Goal: Task Accomplishment & Management: Use online tool/utility

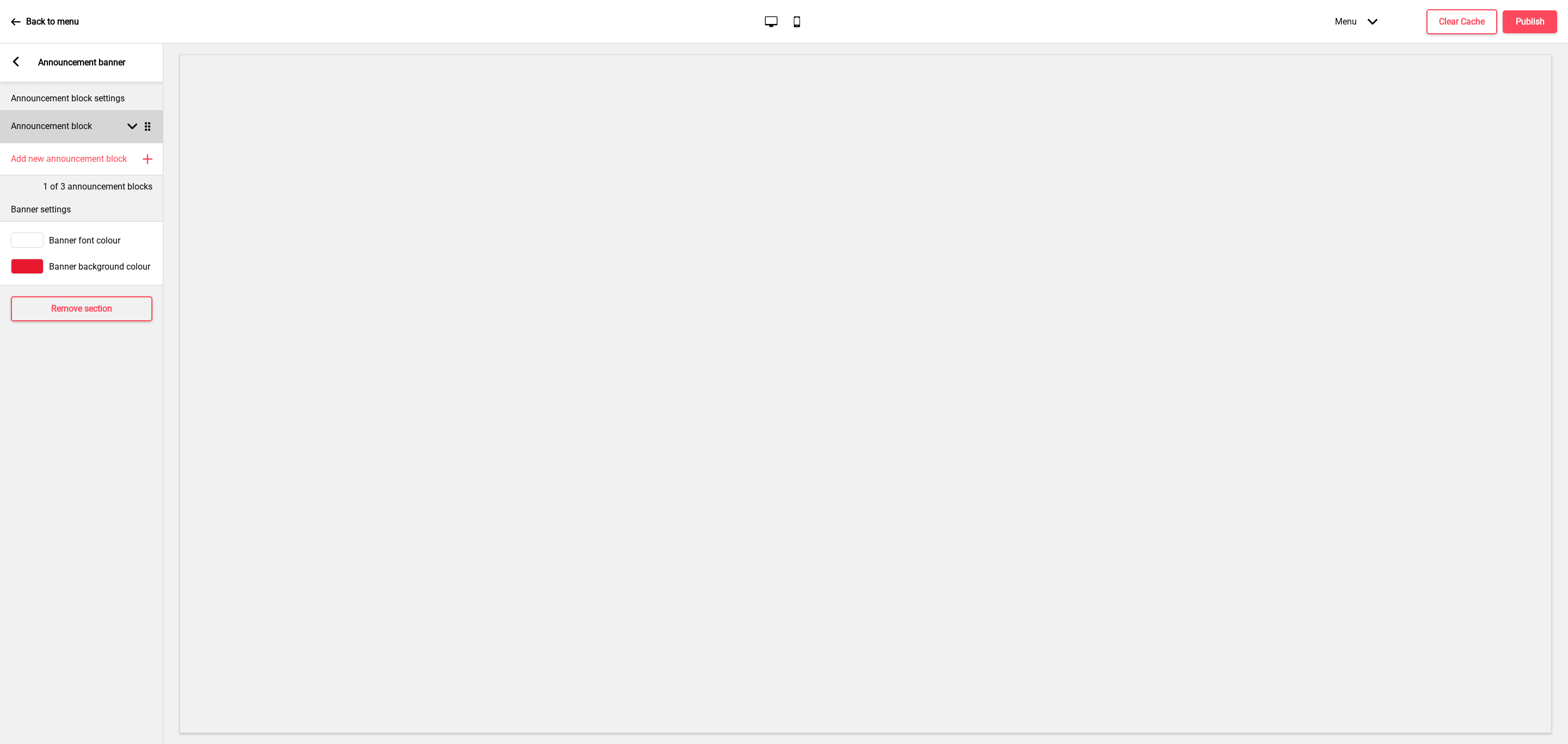
click at [135, 124] on g at bounding box center [132, 126] width 10 height 10
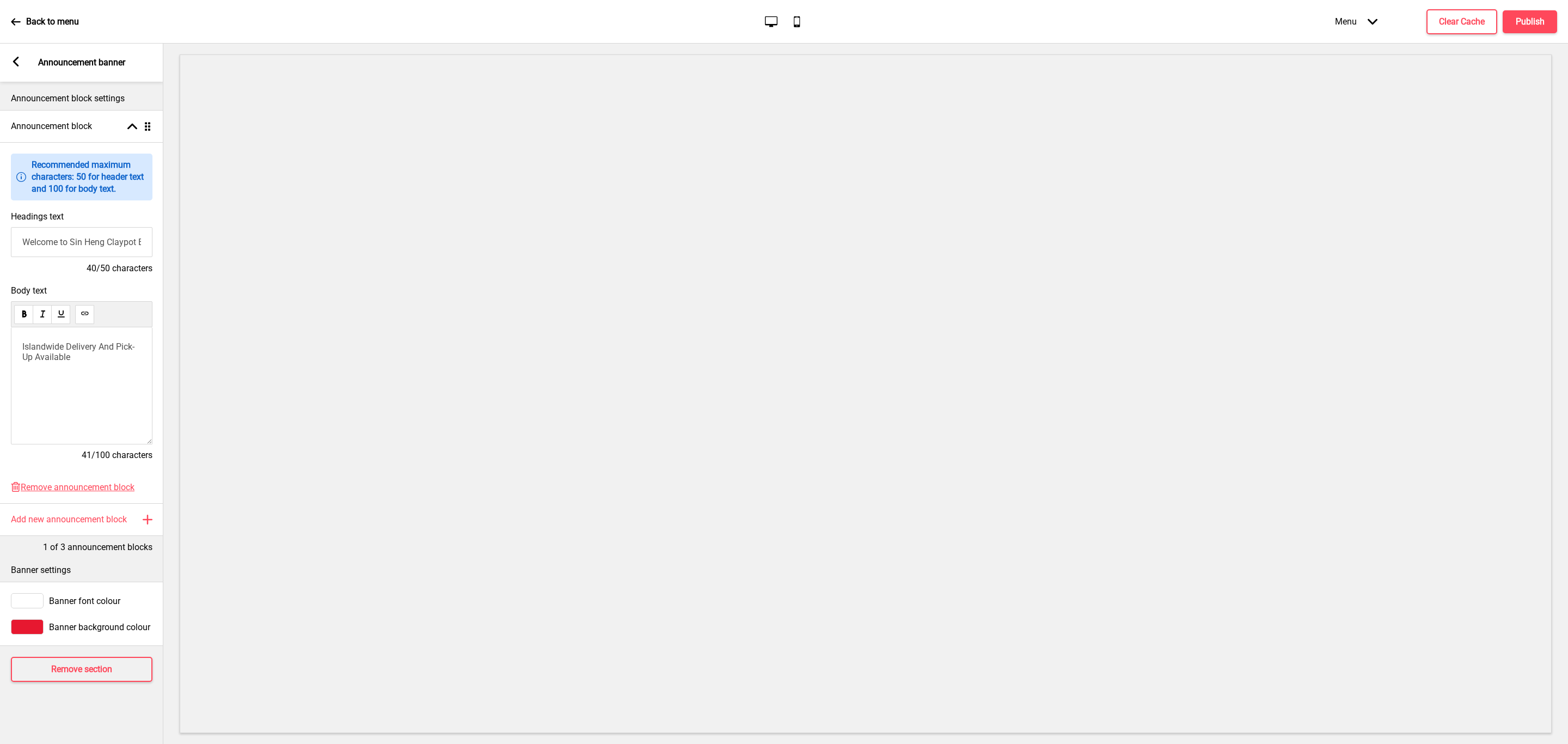
click at [17, 57] on icon at bounding box center [16, 61] width 6 height 10
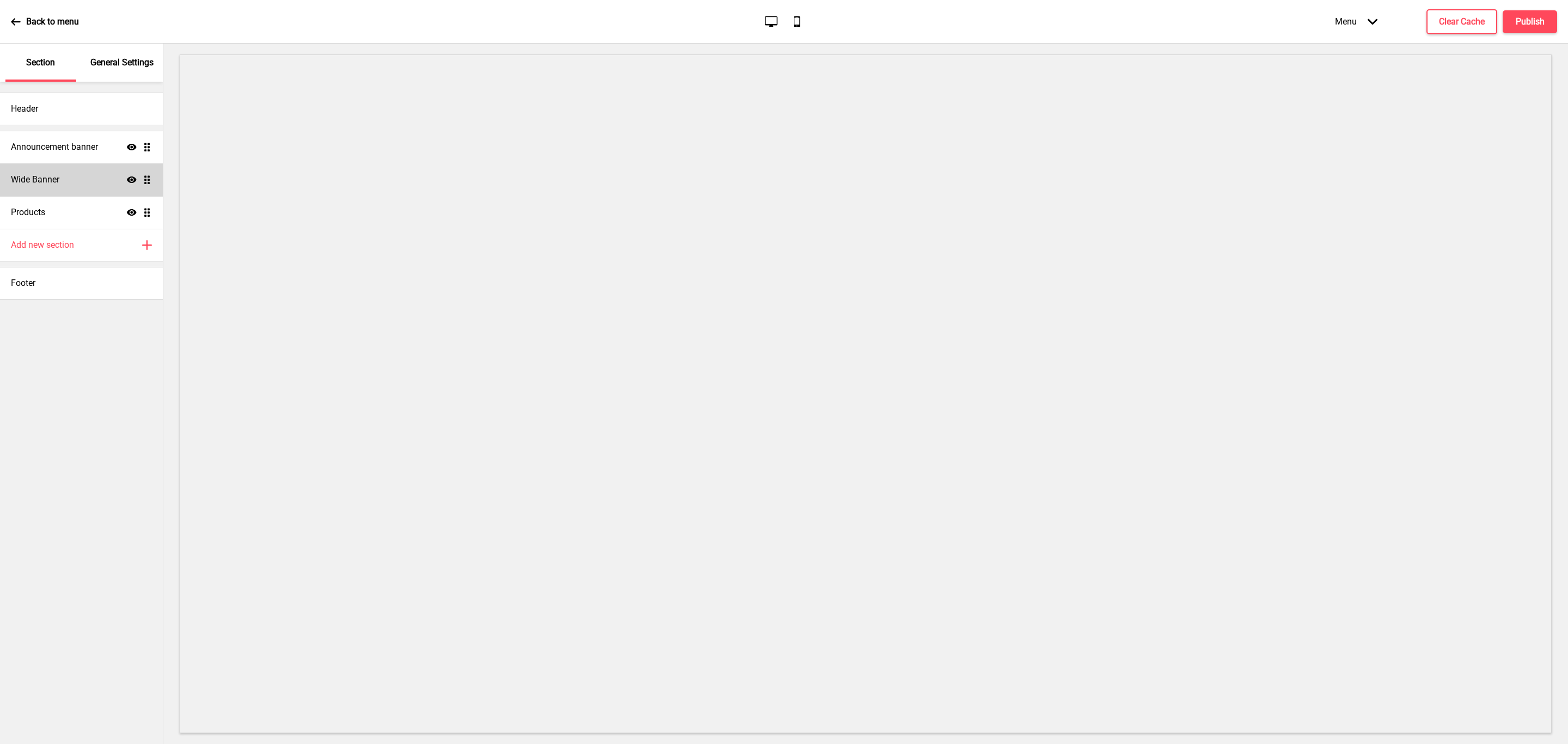
click at [85, 191] on div "Wide Banner Show Drag" at bounding box center [81, 180] width 163 height 33
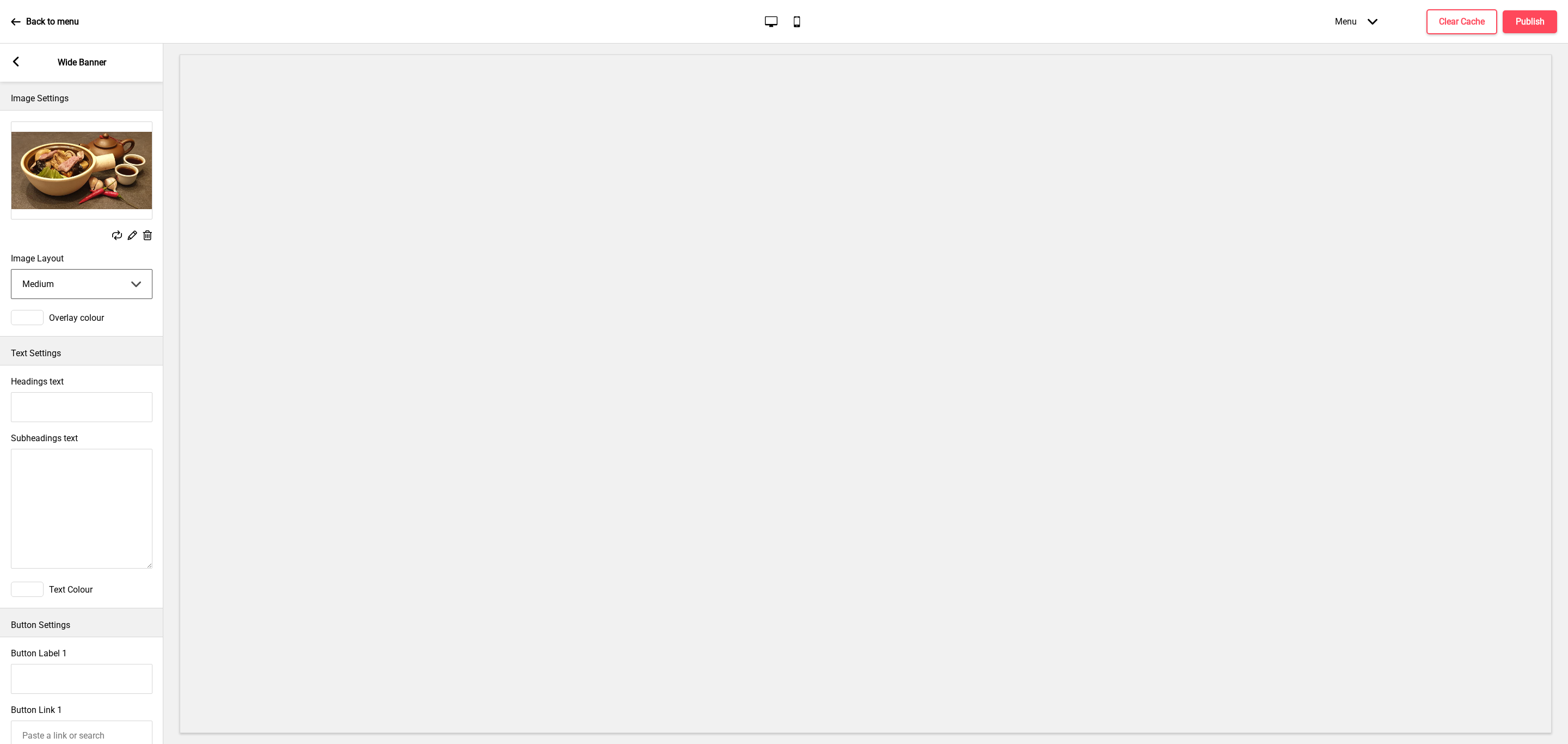
click at [100, 293] on select "Small Medium Large" at bounding box center [82, 284] width 141 height 29
click at [12, 270] on select "Small Medium Large" at bounding box center [82, 284] width 141 height 29
drag, startPoint x: 77, startPoint y: 281, endPoint x: 80, endPoint y: 297, distance: 16.3
click at [77, 281] on select "Small Medium Large" at bounding box center [82, 284] width 141 height 29
click at [12, 270] on select "Small Medium Large" at bounding box center [82, 284] width 141 height 29
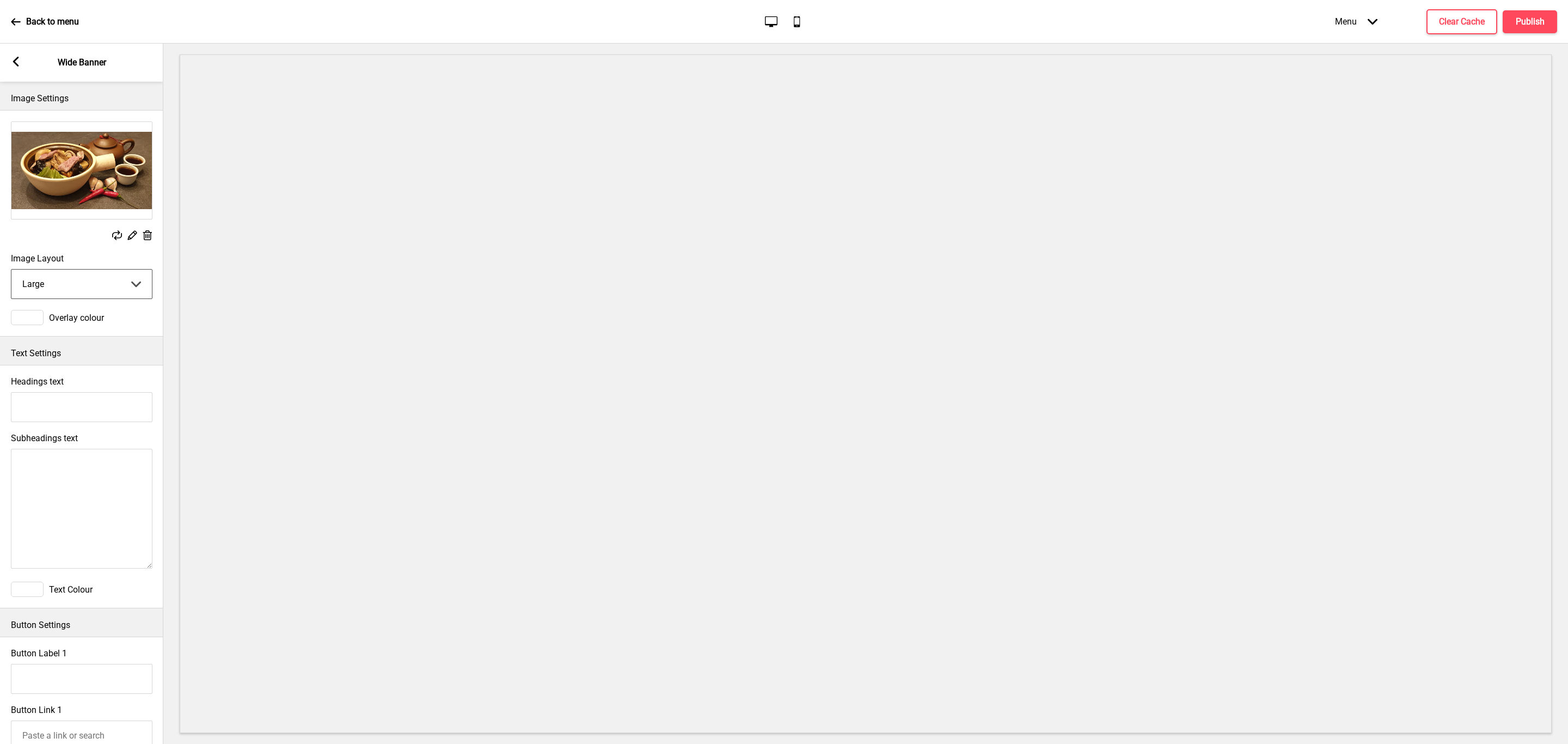
click at [95, 272] on select "Small Medium Large" at bounding box center [82, 284] width 141 height 29
select select "medium"
click at [12, 270] on select "Small Medium Large" at bounding box center [82, 284] width 141 height 29
click at [15, 64] on icon at bounding box center [16, 61] width 6 height 10
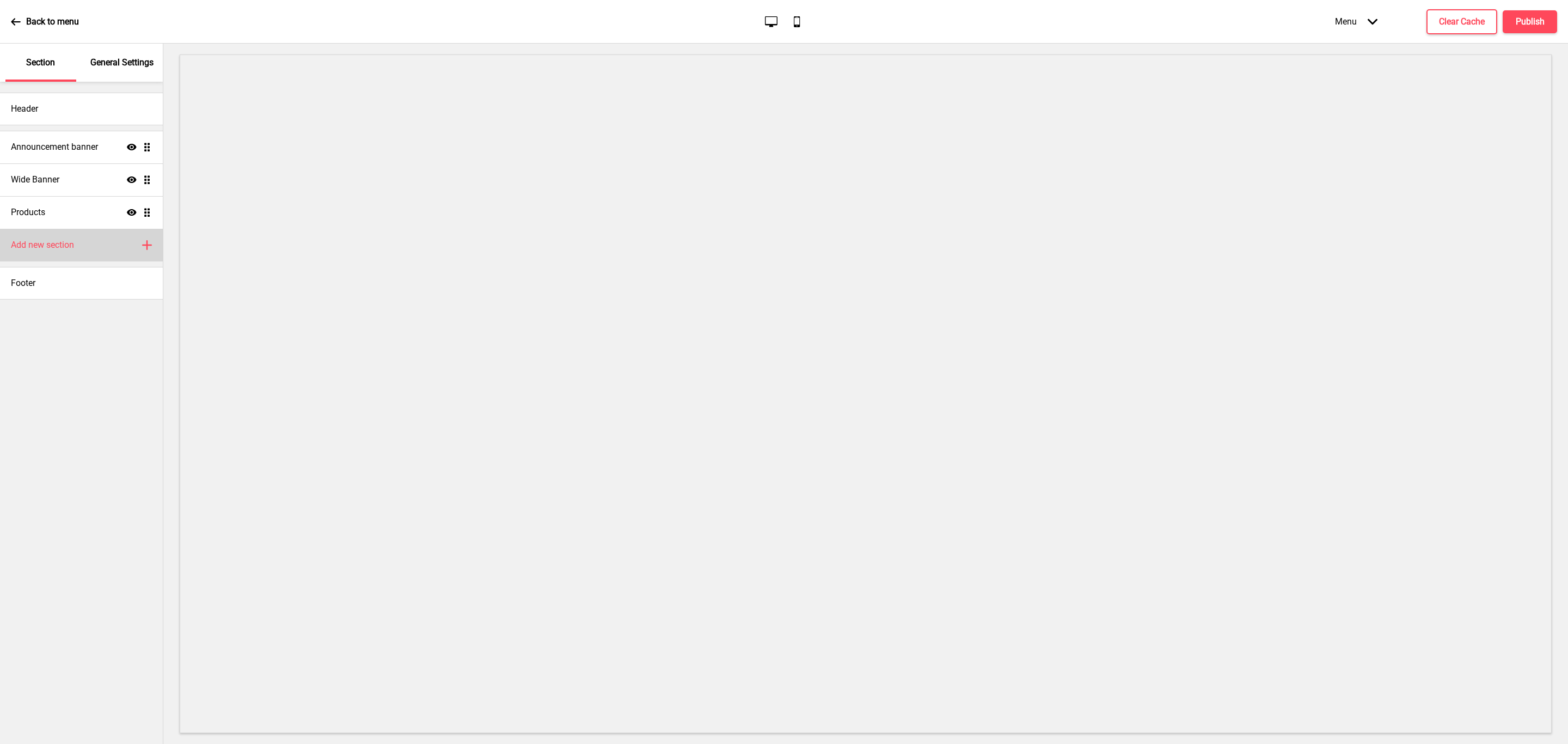
click at [103, 245] on div "Add new section Plus" at bounding box center [81, 245] width 163 height 33
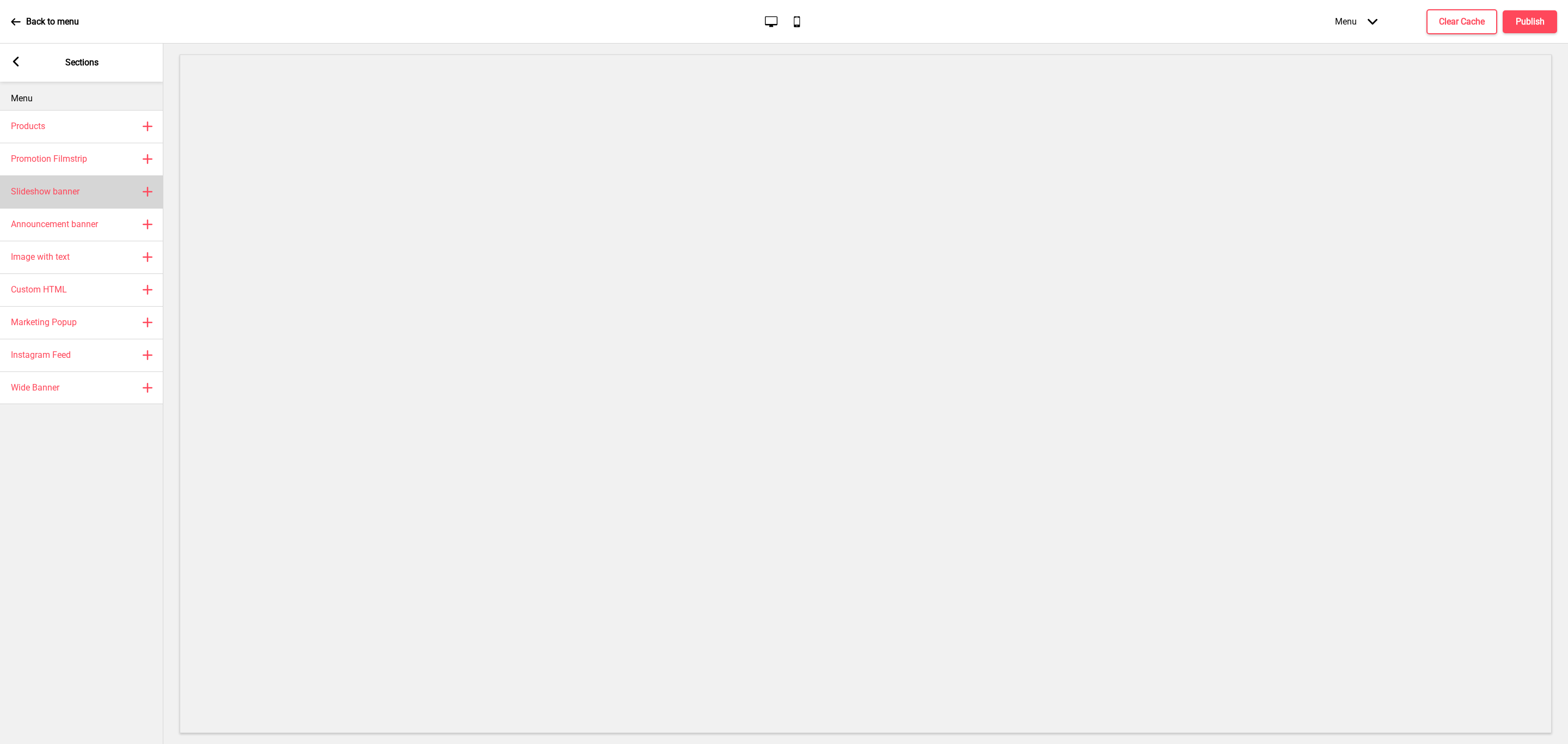
click at [85, 195] on div "Slideshow banner Plus" at bounding box center [82, 192] width 163 height 33
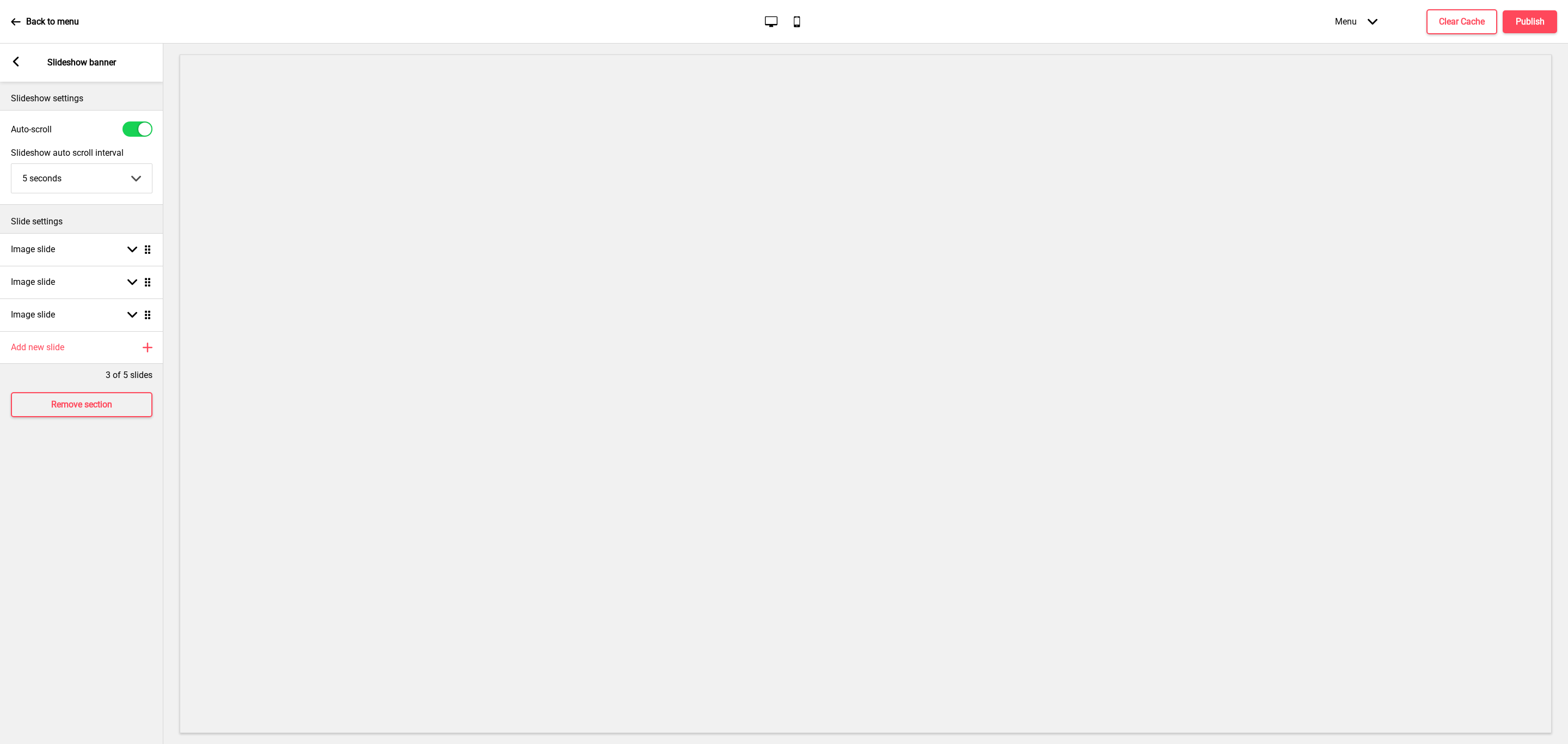
click at [18, 69] on div "Arrow left Slideshow banner" at bounding box center [82, 63] width 163 height 38
click at [18, 59] on rect at bounding box center [16, 61] width 10 height 10
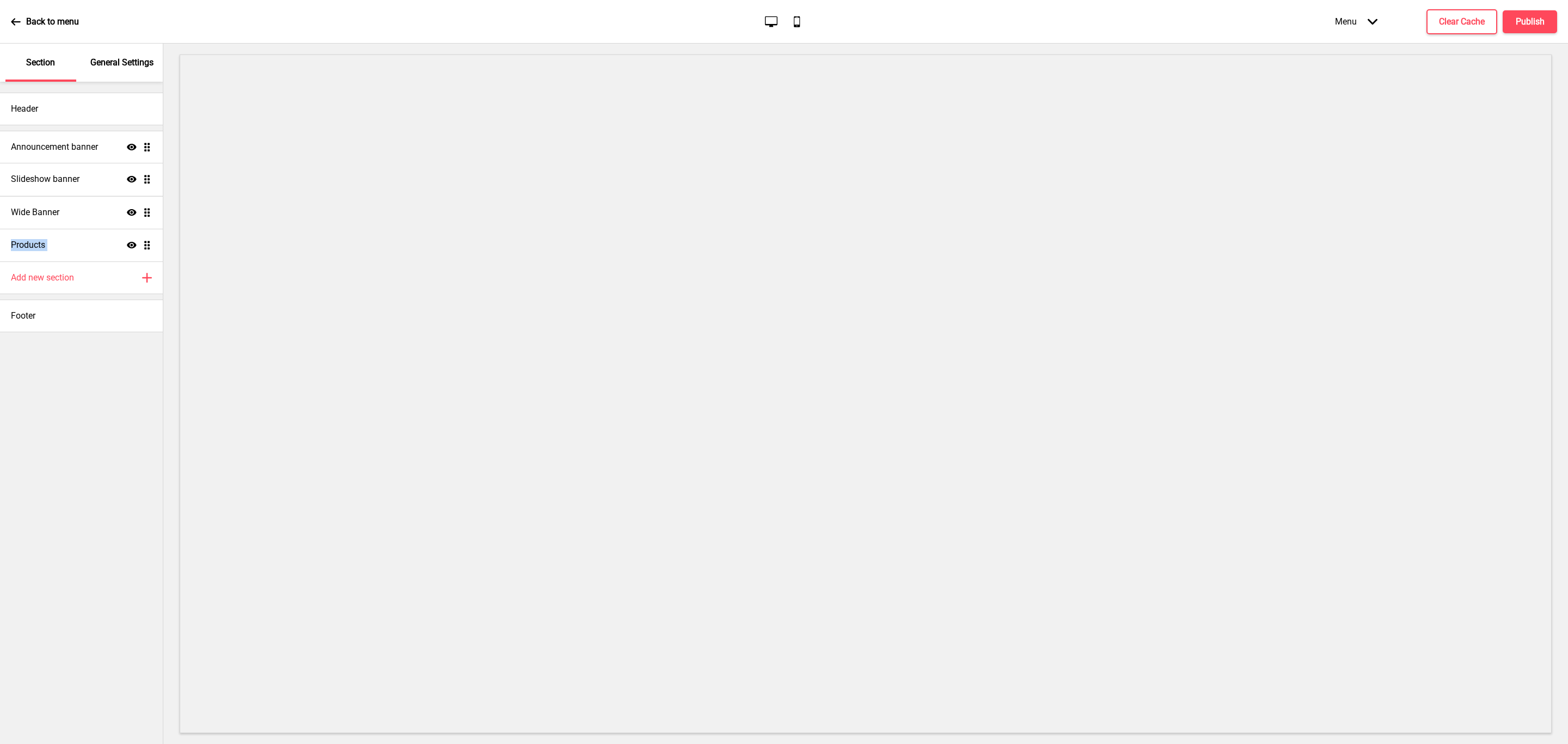
drag, startPoint x: 149, startPoint y: 240, endPoint x: 135, endPoint y: 175, distance: 66.5
click at [135, 175] on ul "Announcement banner Show Drag Wide Banner Show Drag Products Show Drag Slidesho…" at bounding box center [81, 196] width 163 height 131
click at [99, 208] on div "Wide Banner Show Drag" at bounding box center [81, 212] width 163 height 33
select select "medium"
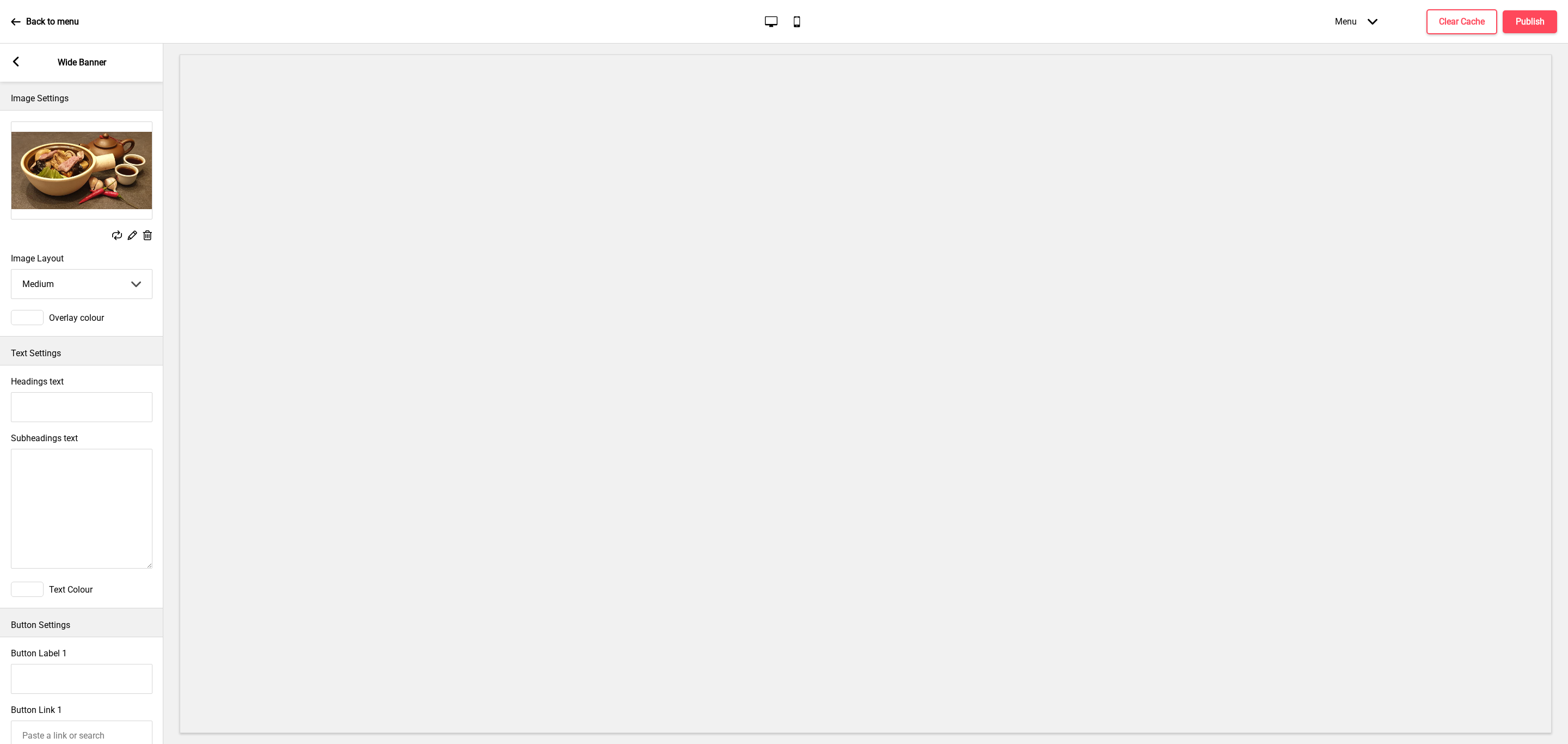
click at [149, 231] on icon at bounding box center [147, 235] width 9 height 10
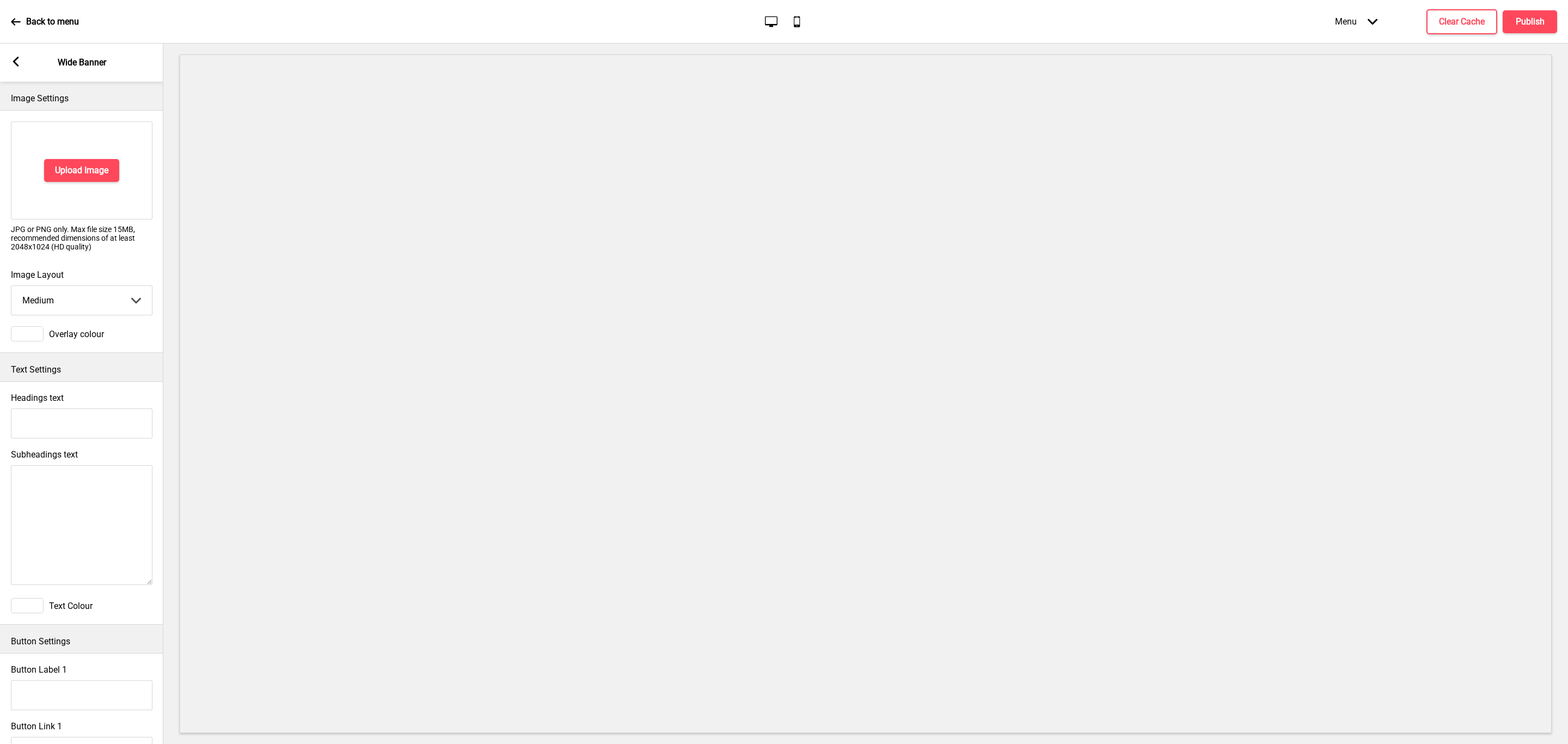
click at [15, 57] on icon "Arrow left" at bounding box center [16, 61] width 10 height 10
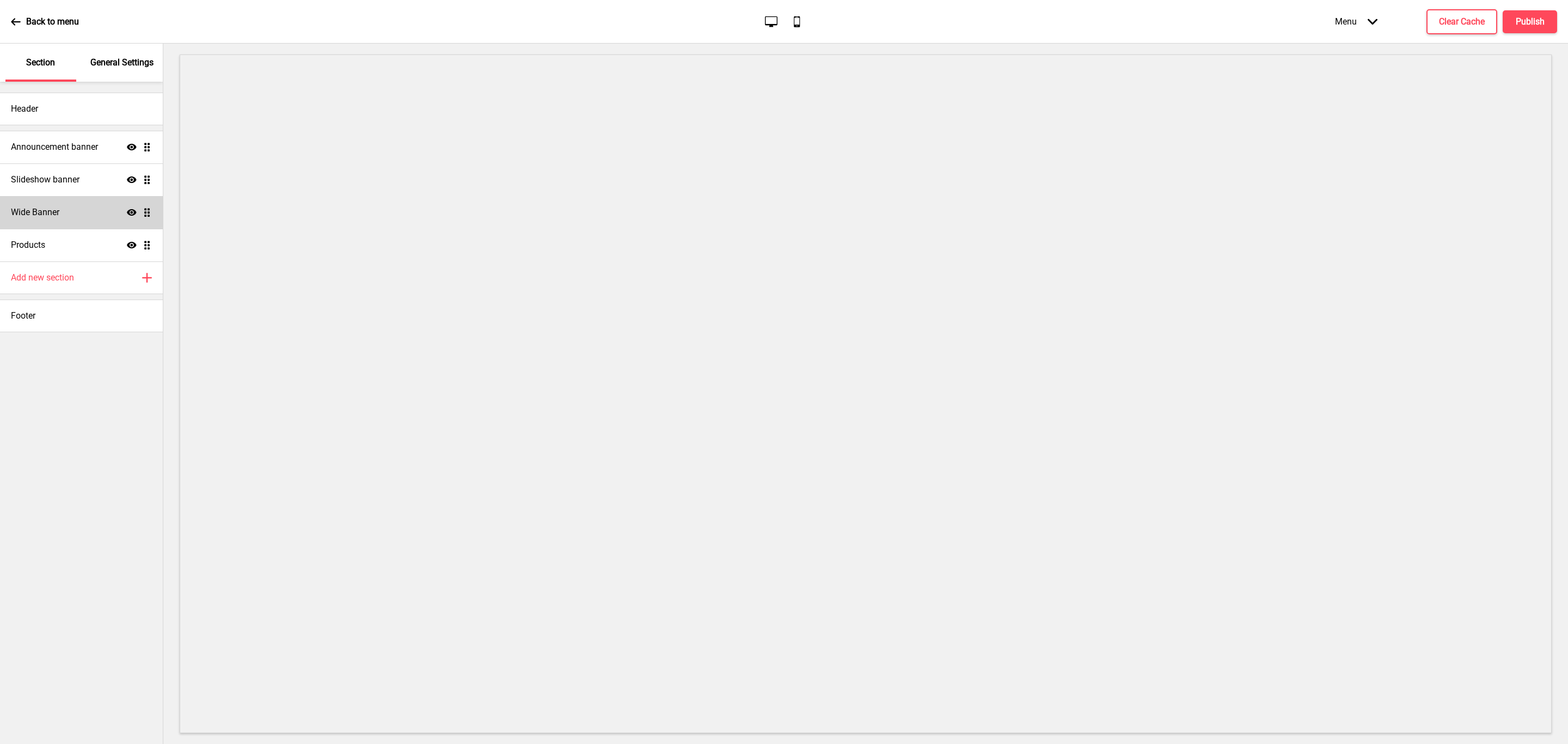
click at [103, 211] on div "Wide Banner Show Drag" at bounding box center [81, 212] width 163 height 33
select select "medium"
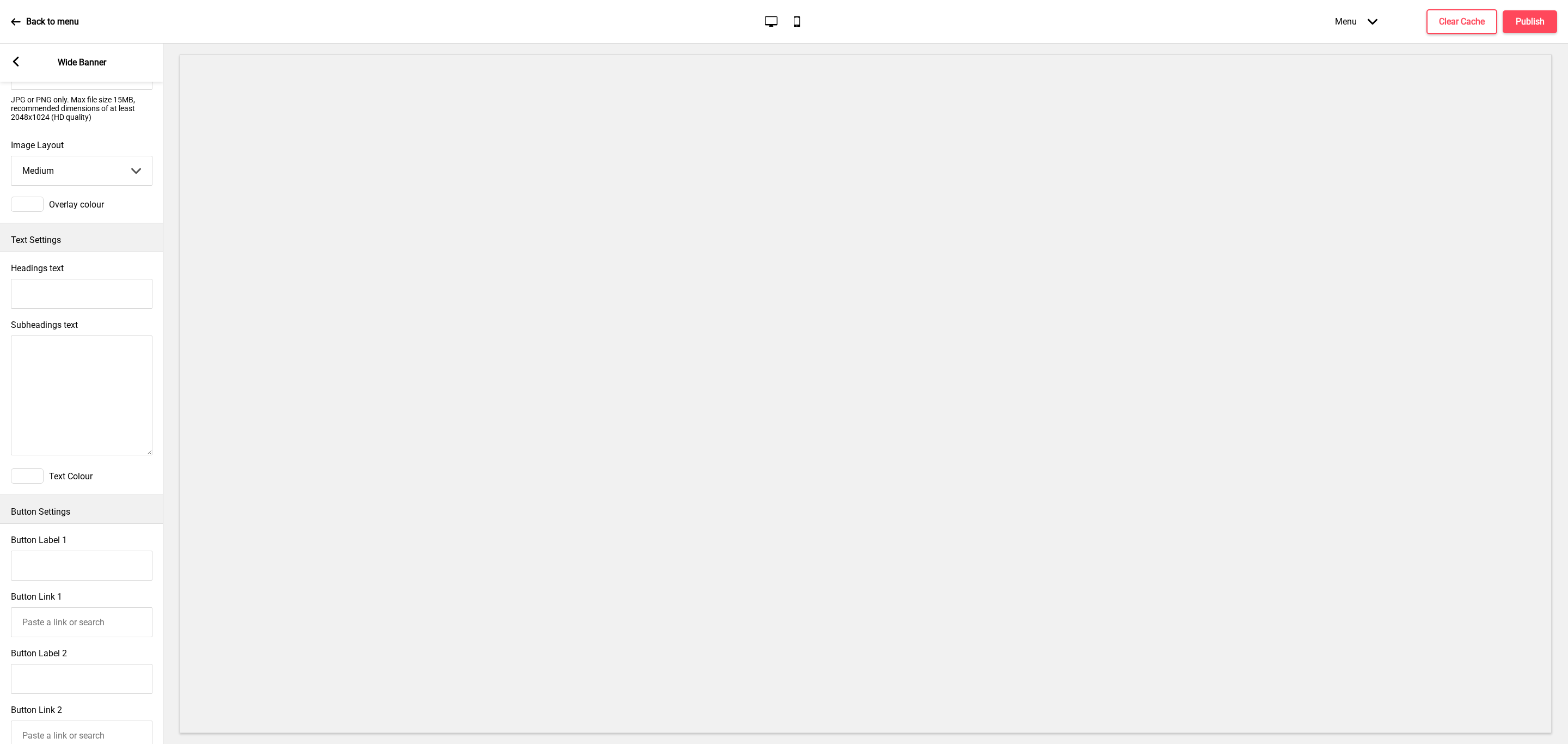
scroll to position [281, 0]
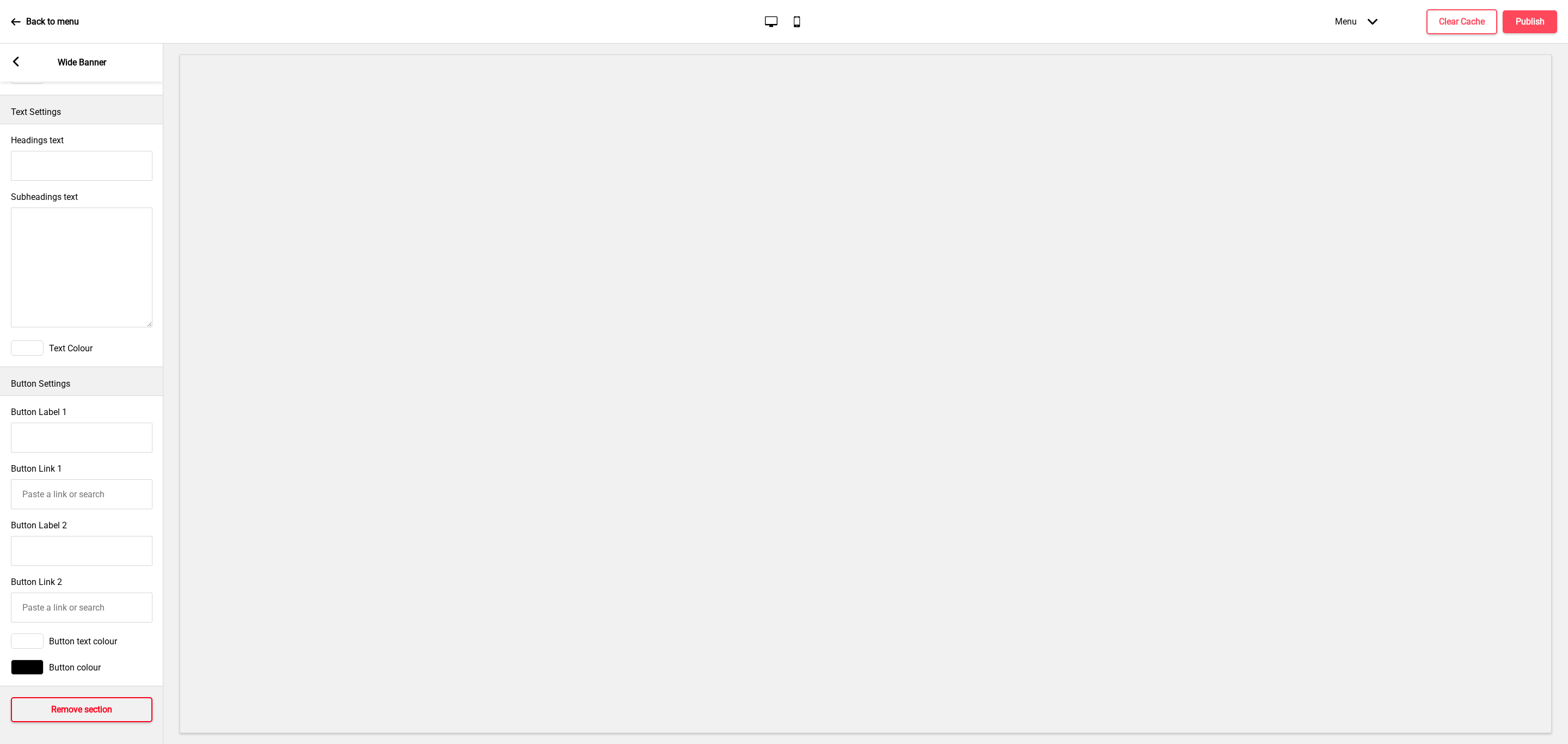
click at [92, 704] on h4 "Remove section" at bounding box center [82, 710] width 61 height 12
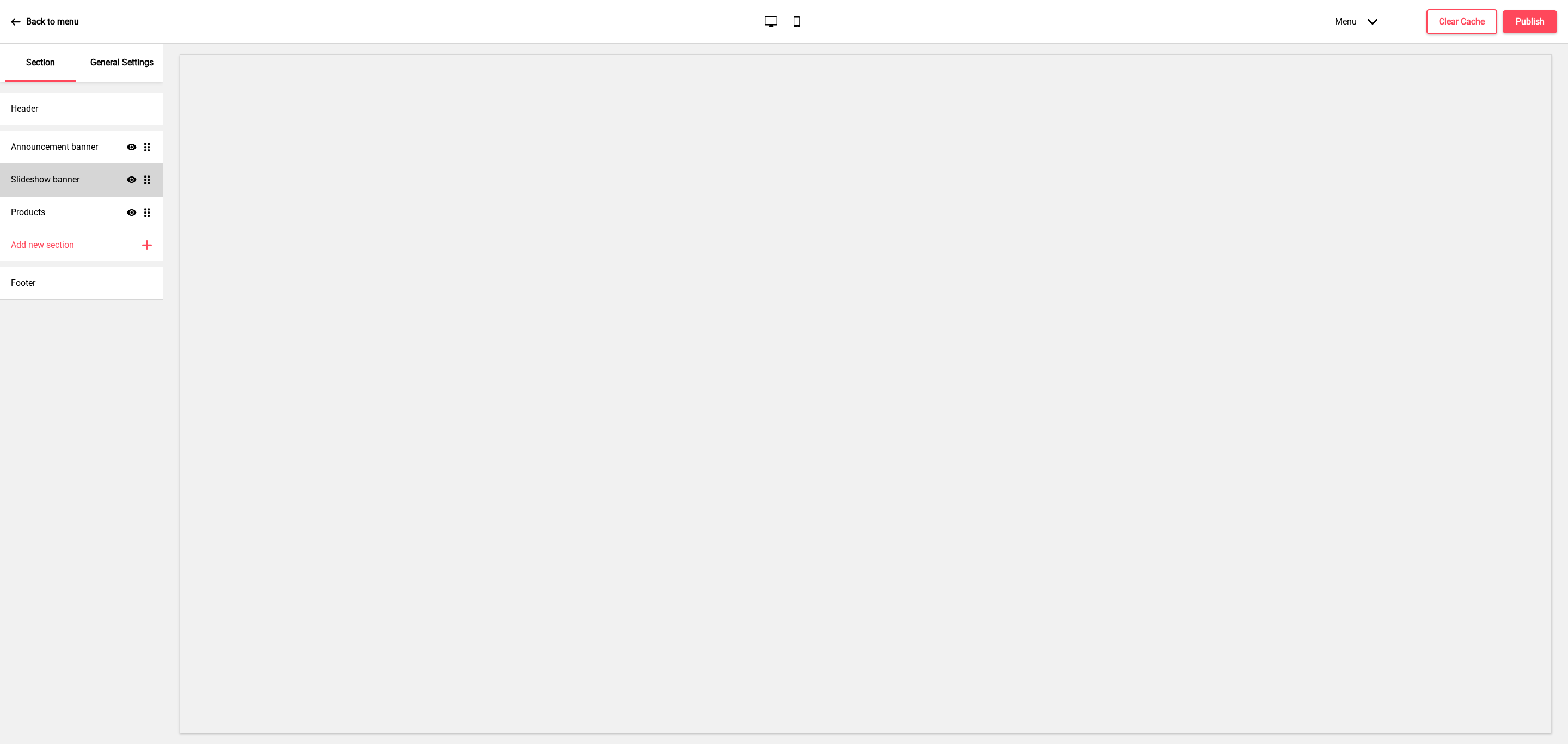
click at [77, 181] on h4 "Slideshow banner" at bounding box center [45, 180] width 69 height 12
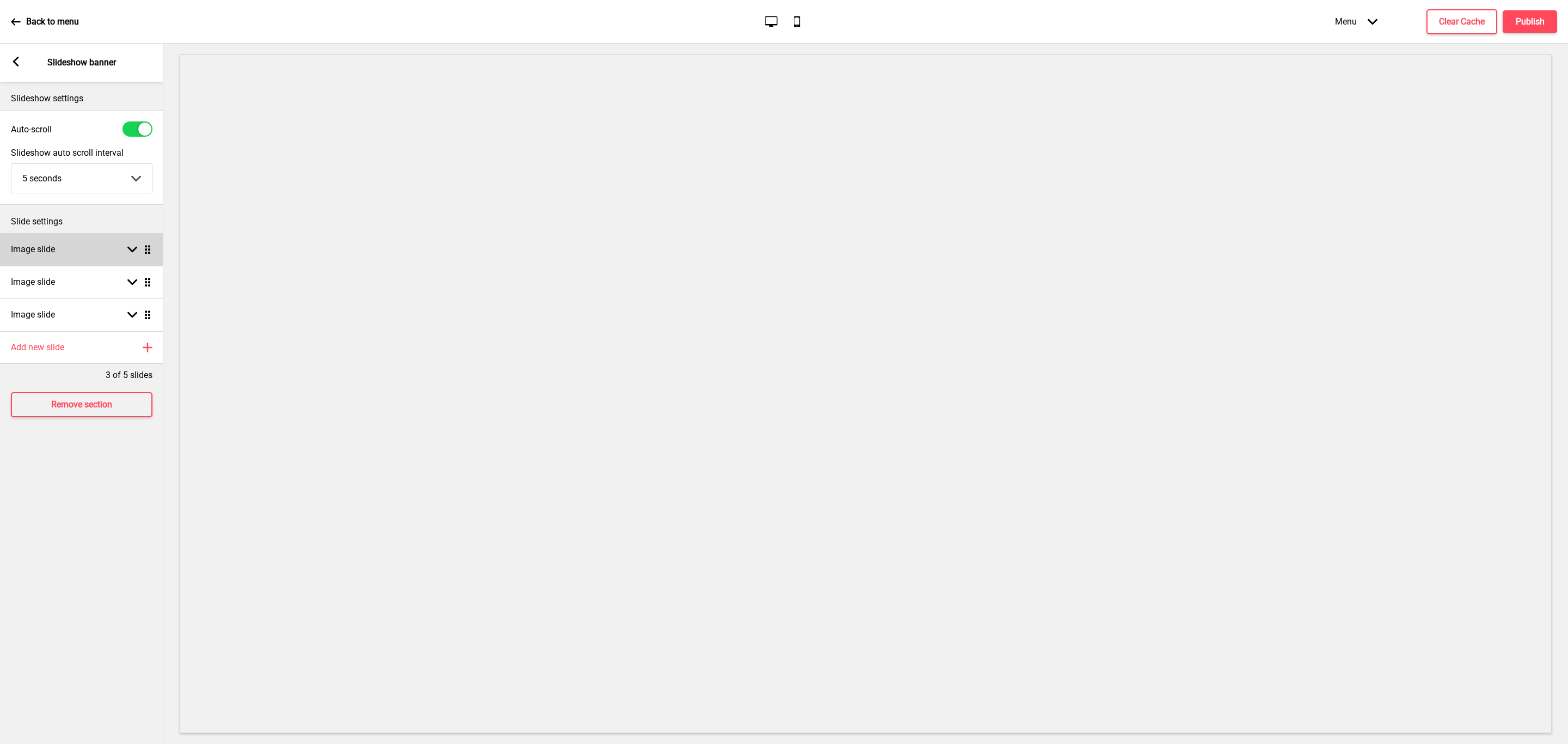
click at [141, 247] on div "Arrow down Drag" at bounding box center [137, 250] width 30 height 10
select select "right"
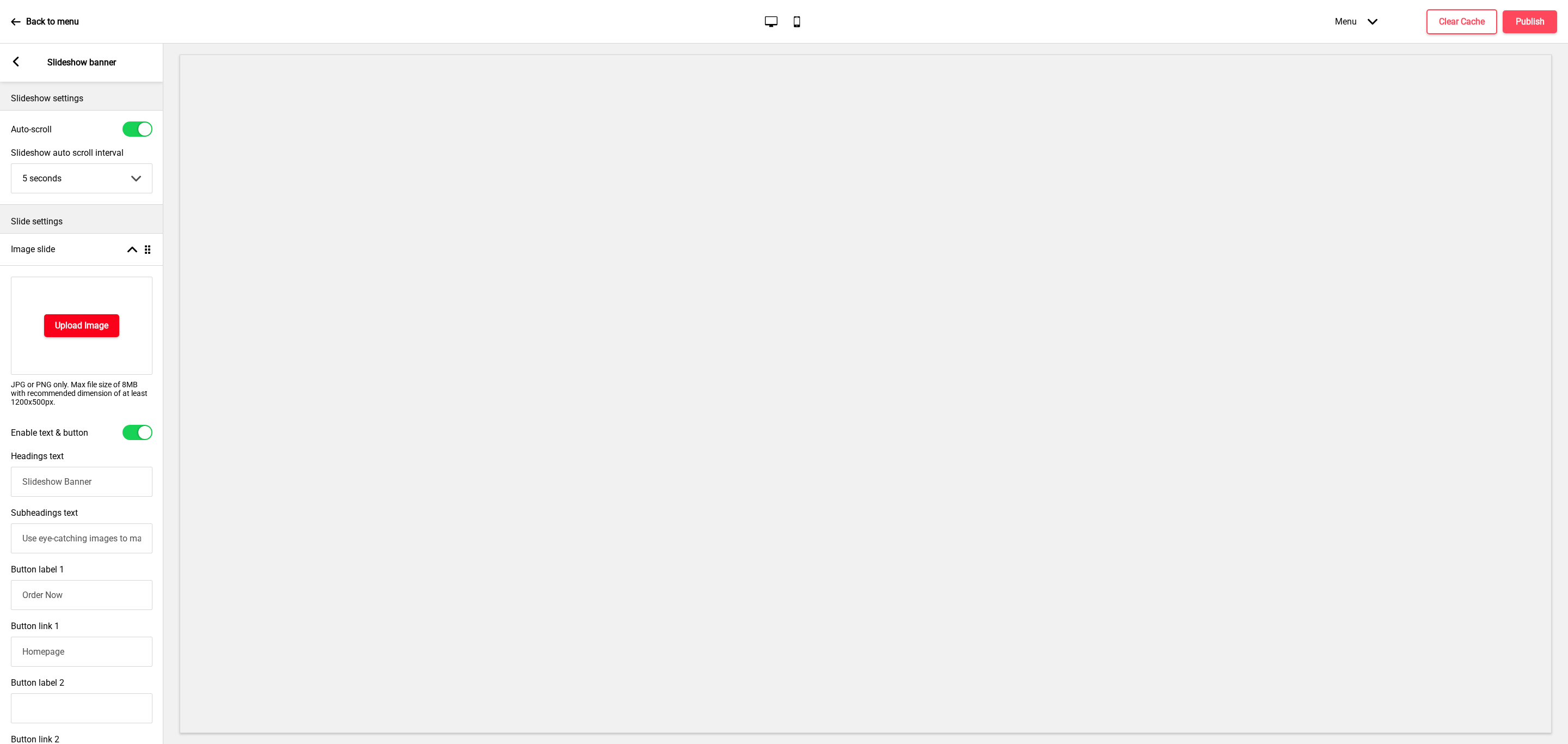
click at [100, 323] on h4 "Upload Image" at bounding box center [82, 326] width 54 height 12
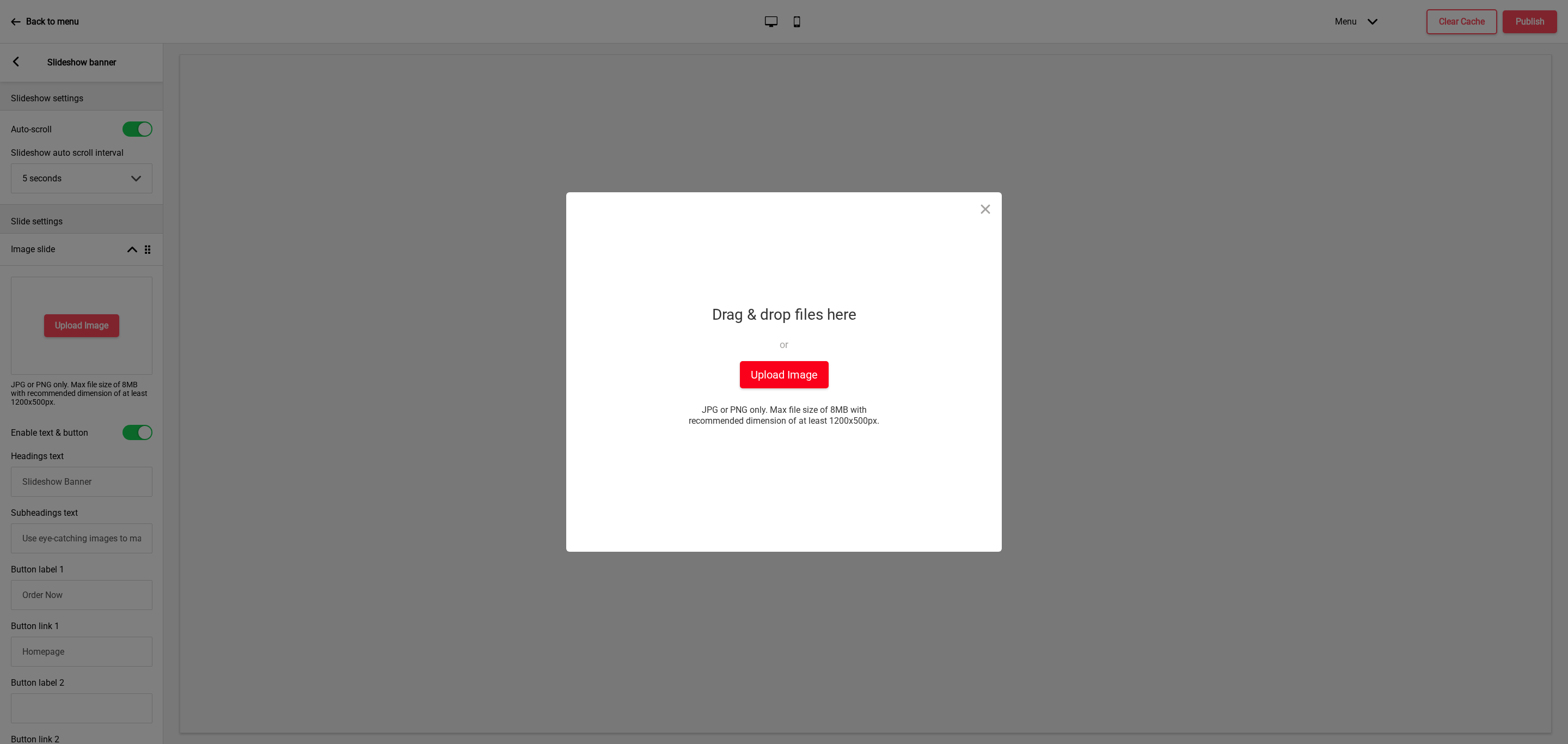
click at [817, 368] on button "Upload Image" at bounding box center [785, 374] width 89 height 27
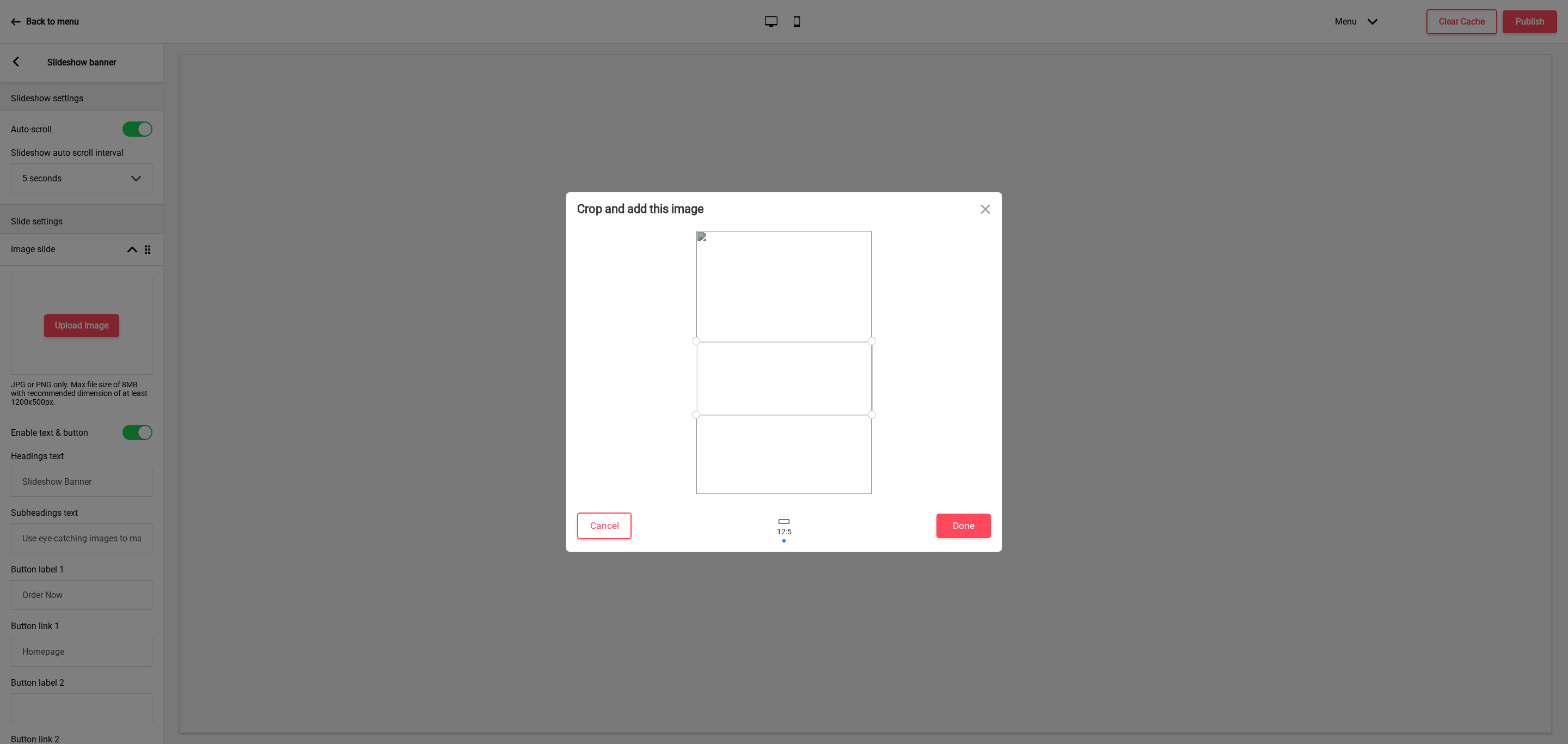
drag, startPoint x: 835, startPoint y: 376, endPoint x: 833, endPoint y: 393, distance: 17.1
click at [833, 393] on div at bounding box center [784, 378] width 176 height 74
click at [961, 522] on button "Done" at bounding box center [963, 525] width 54 height 24
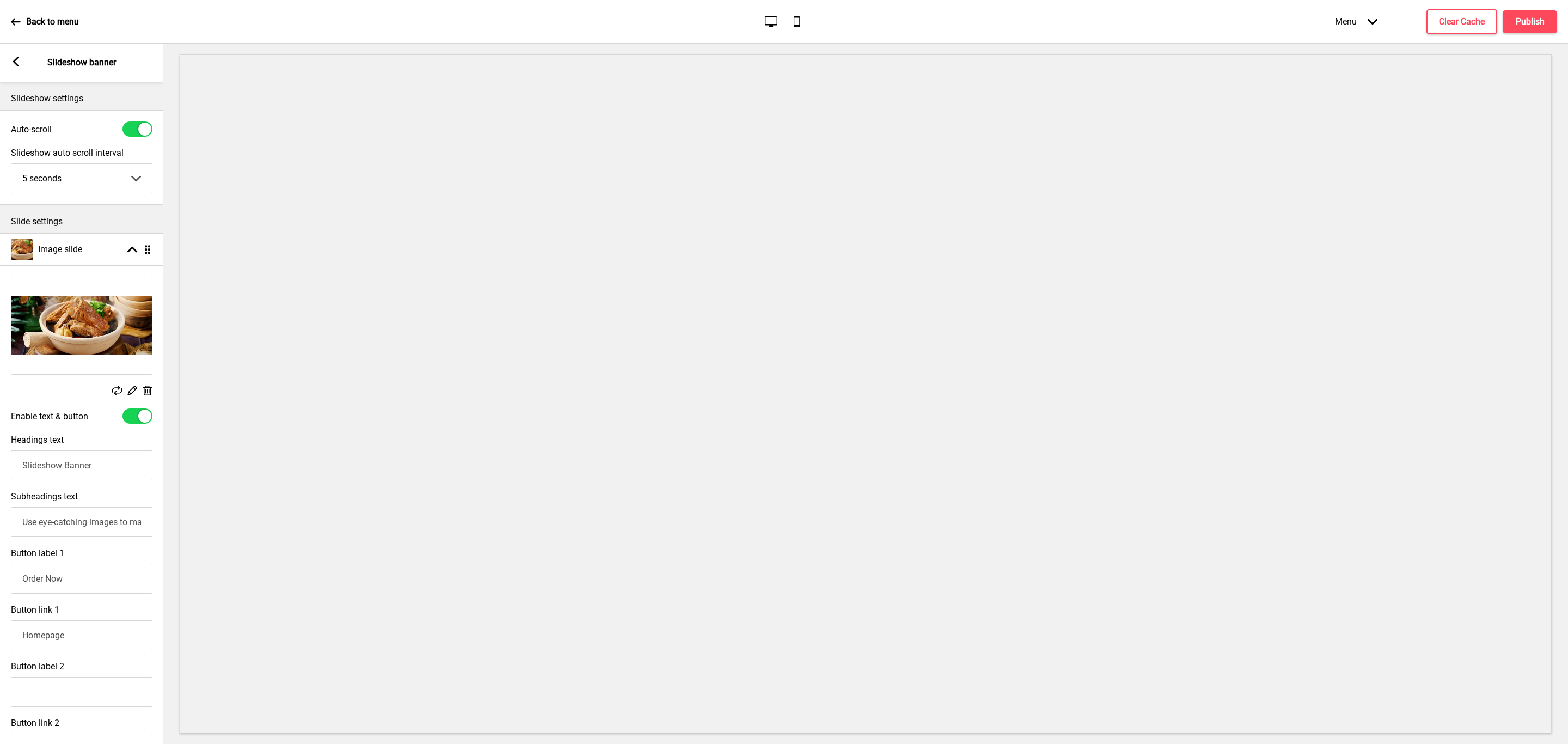
click at [138, 417] on div at bounding box center [144, 416] width 13 height 13
checkbox input "false"
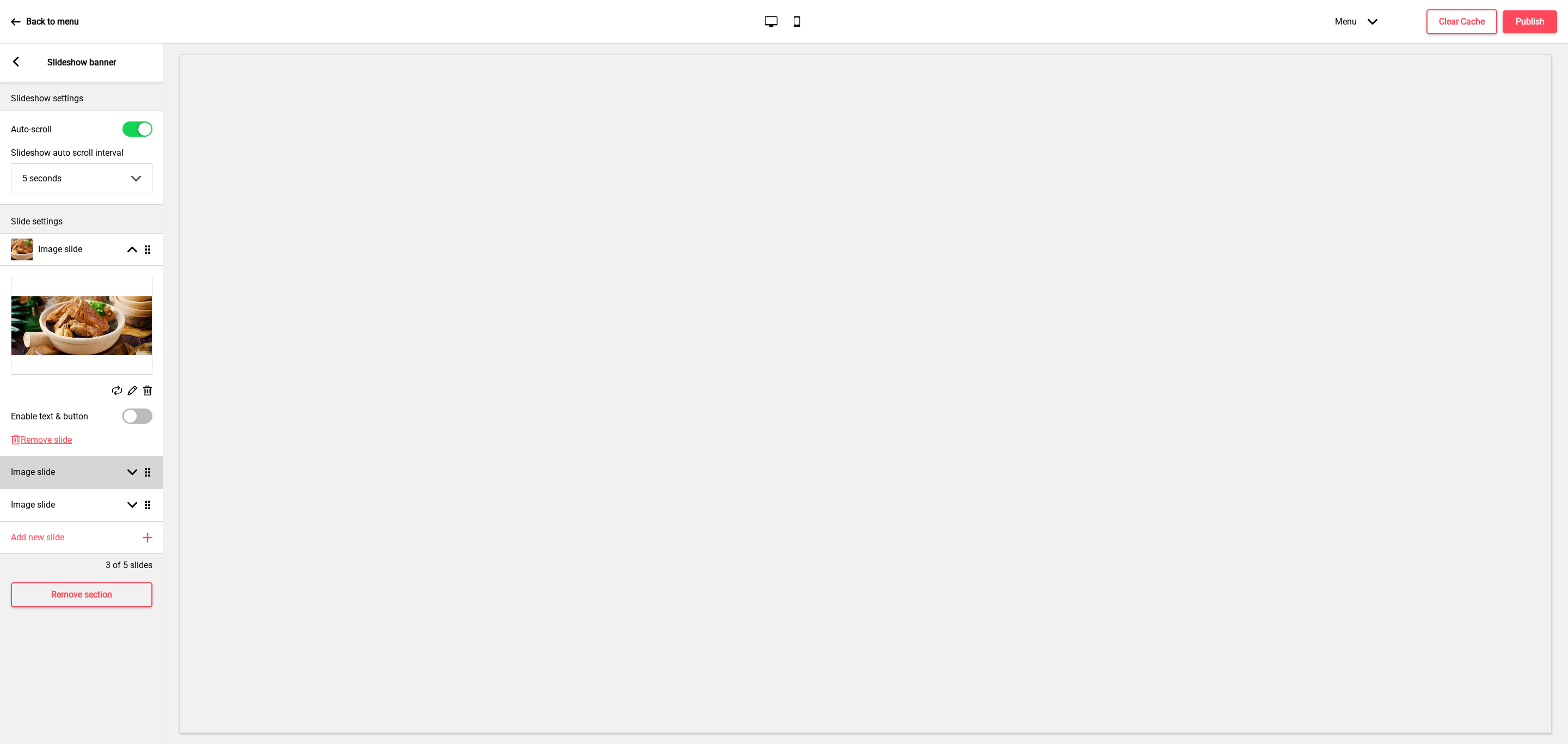
click at [130, 471] on icon at bounding box center [132, 472] width 10 height 6
select select "right"
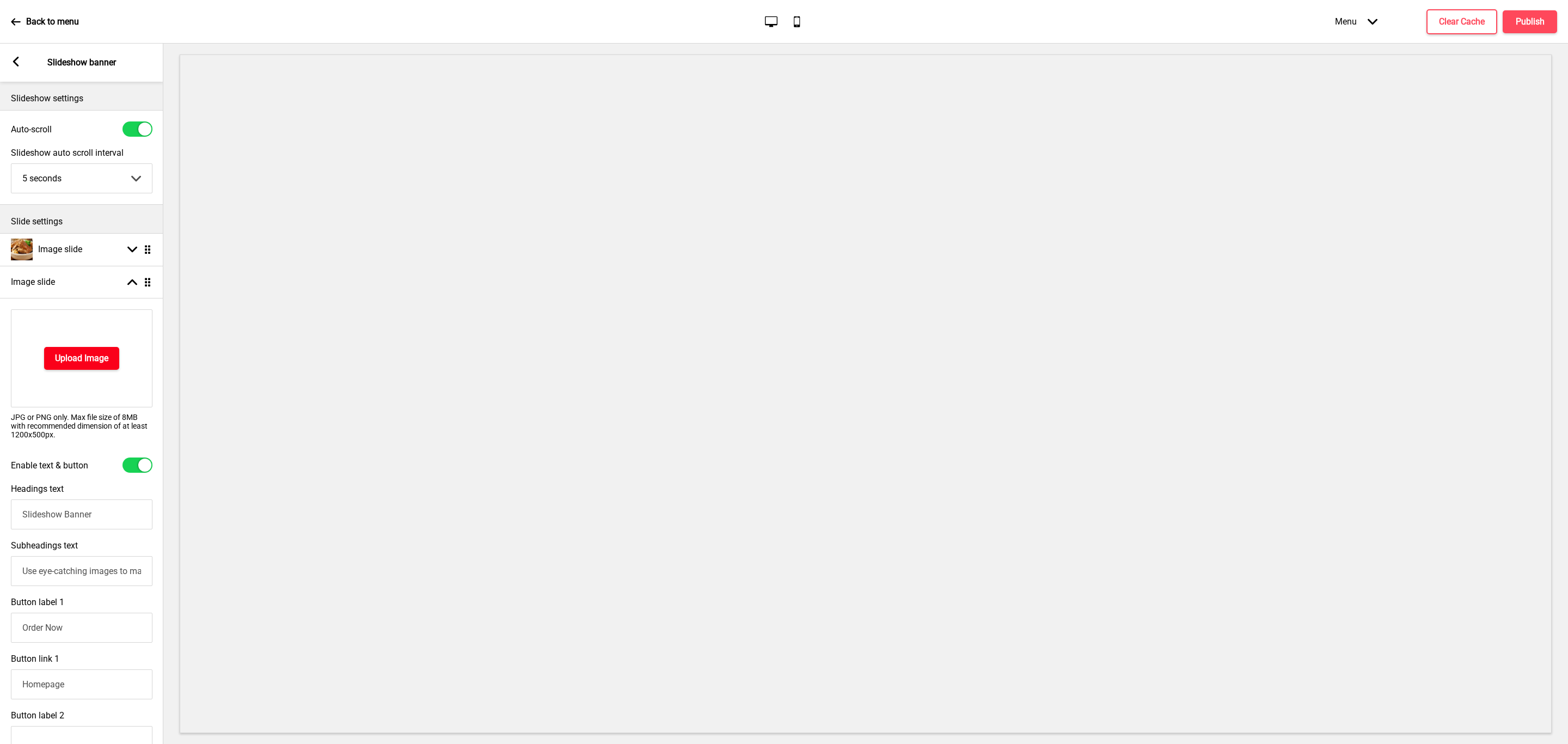
click at [87, 351] on button "Upload Image" at bounding box center [81, 359] width 75 height 23
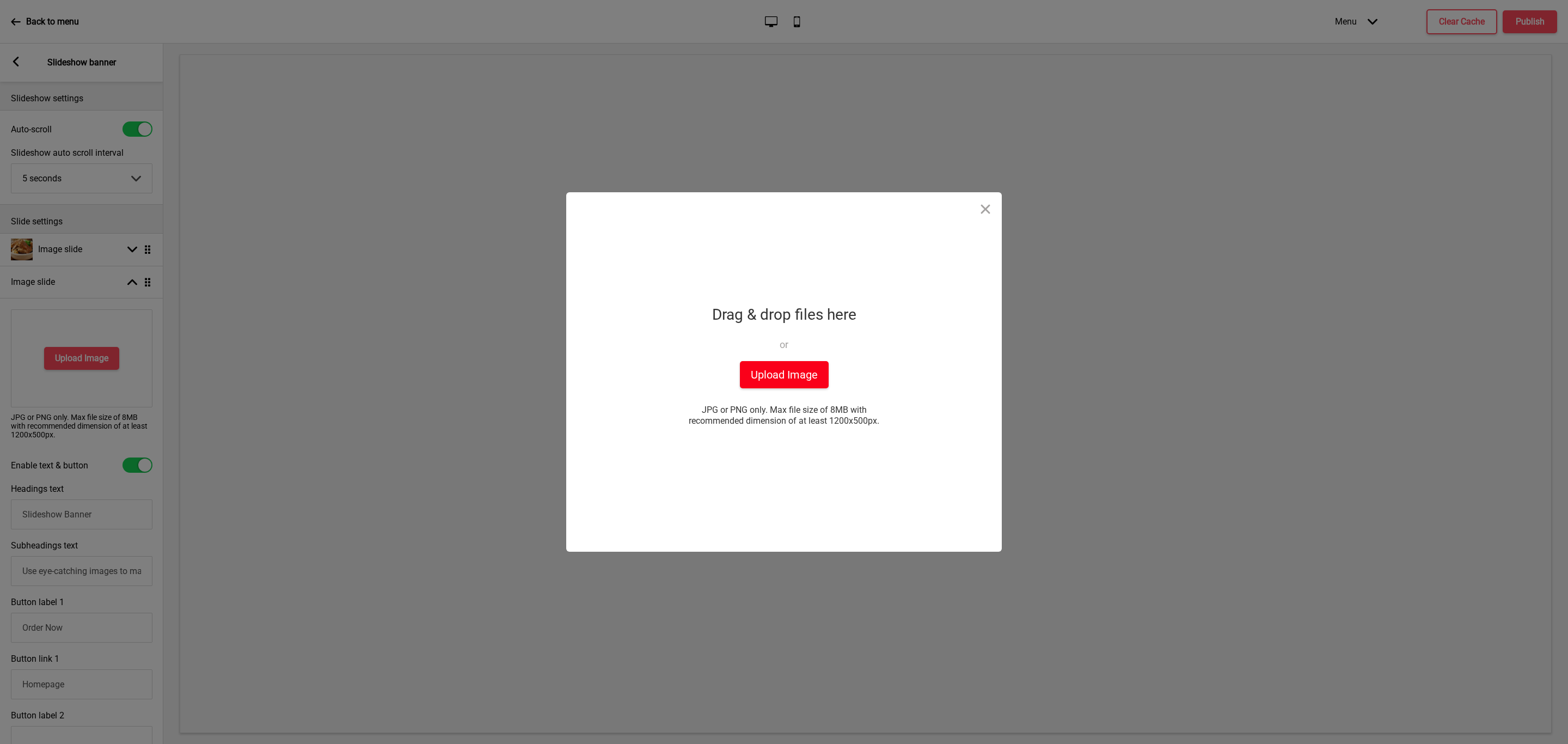
click at [761, 376] on button "Upload Image" at bounding box center [785, 374] width 89 height 27
click at [984, 209] on button "Close" at bounding box center [985, 209] width 33 height 33
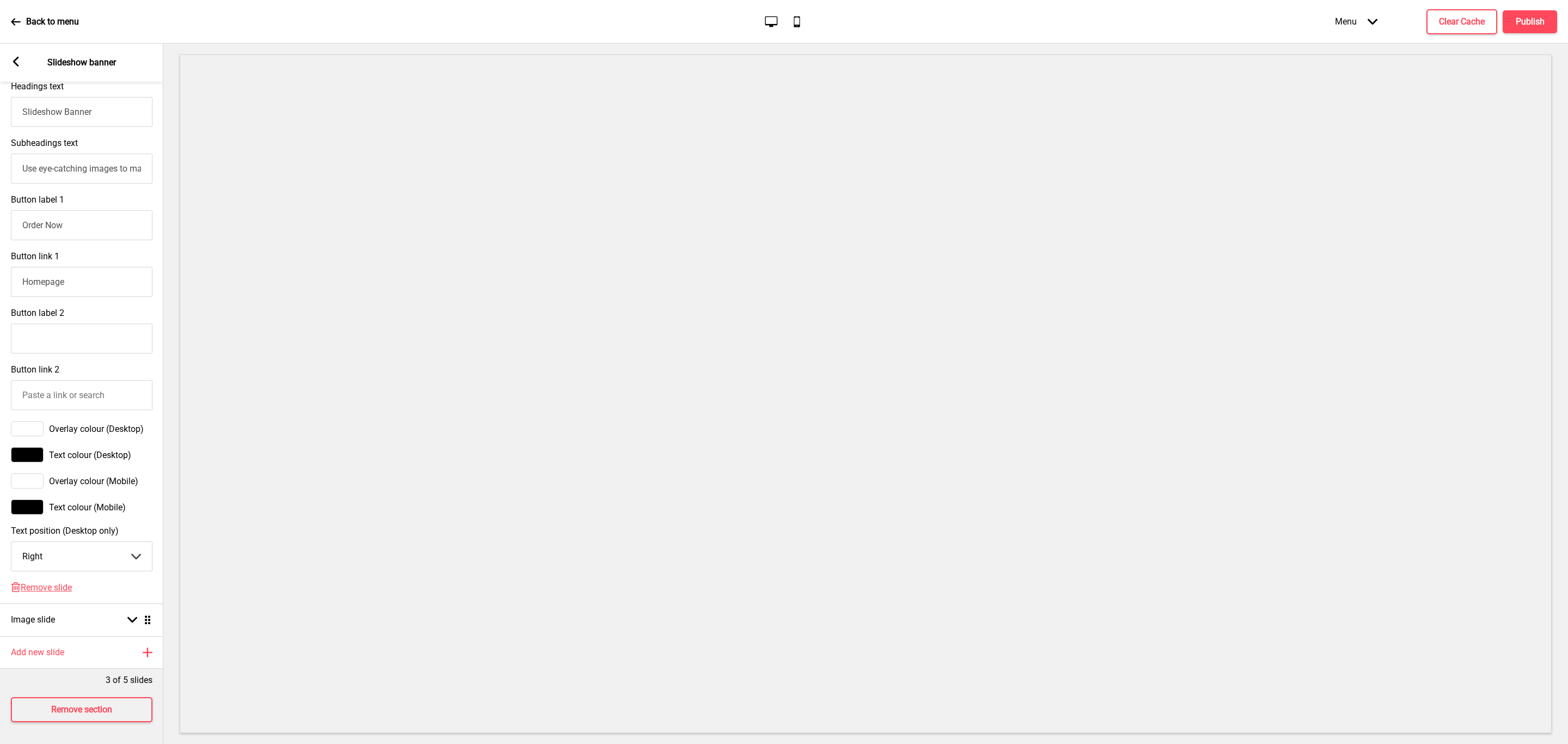
scroll to position [426, 0]
click at [55, 582] on span "Remove slide" at bounding box center [46, 587] width 51 height 10
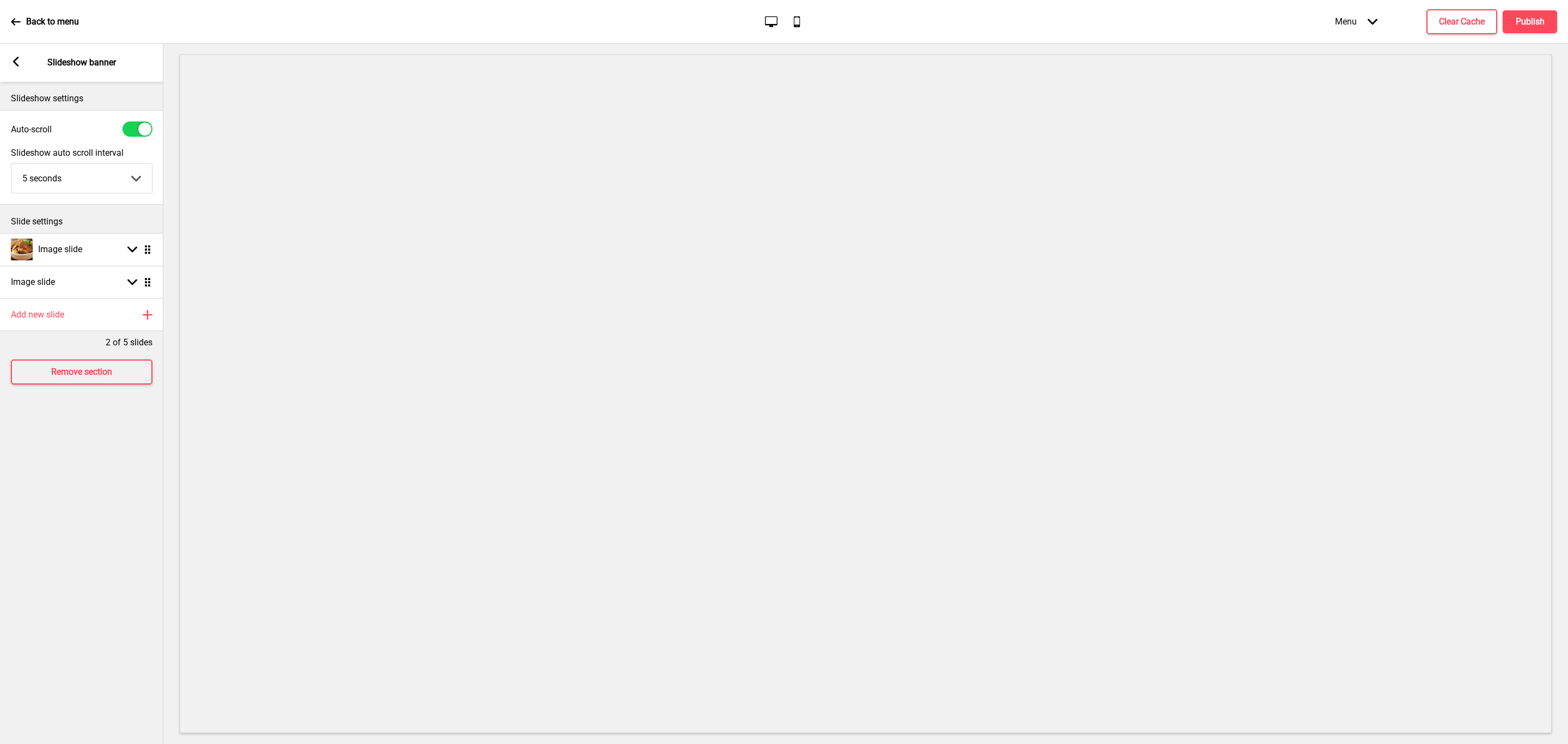
scroll to position [0, 0]
click at [116, 281] on div "Image slide Arrow down Drag" at bounding box center [82, 282] width 163 height 33
select select "right"
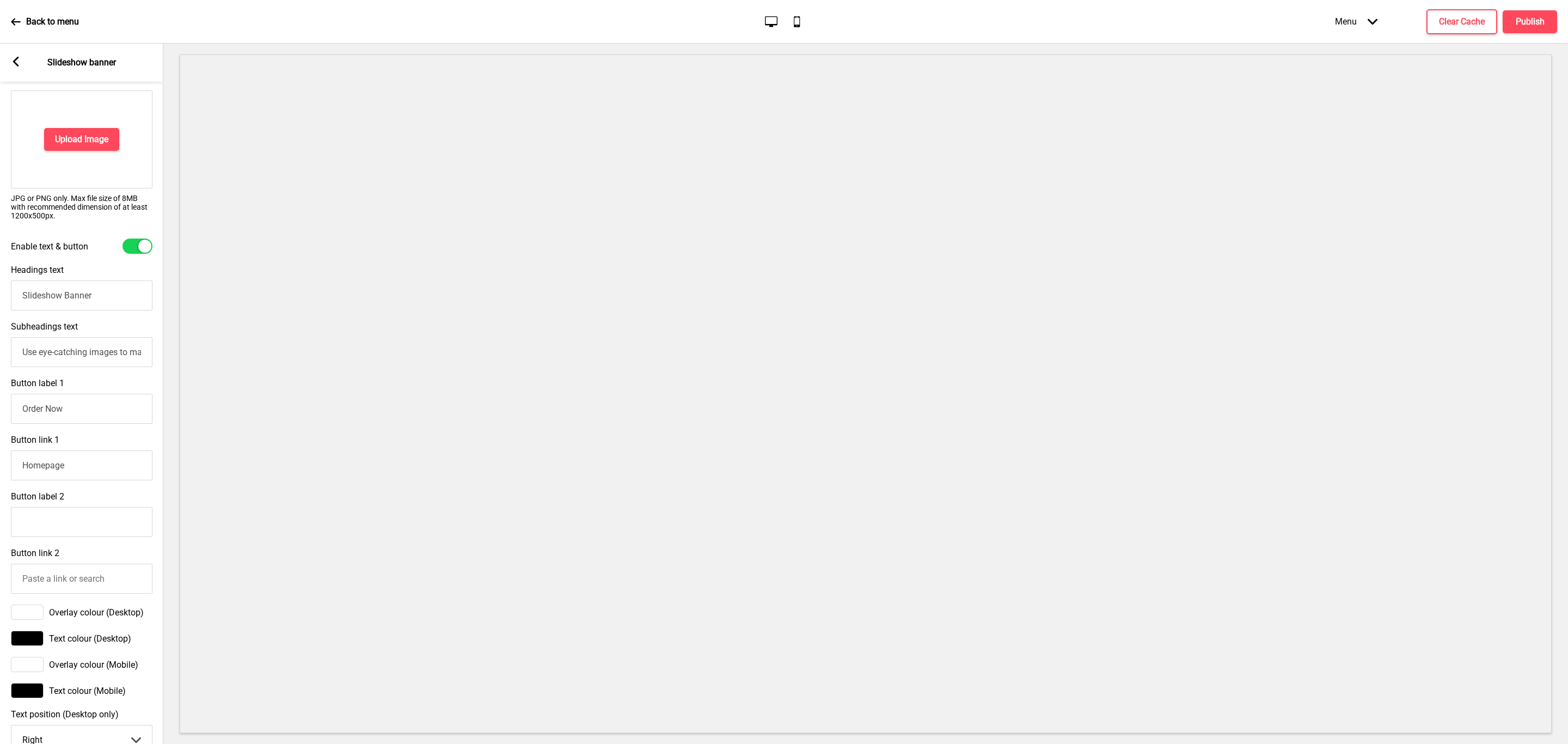
scroll to position [394, 0]
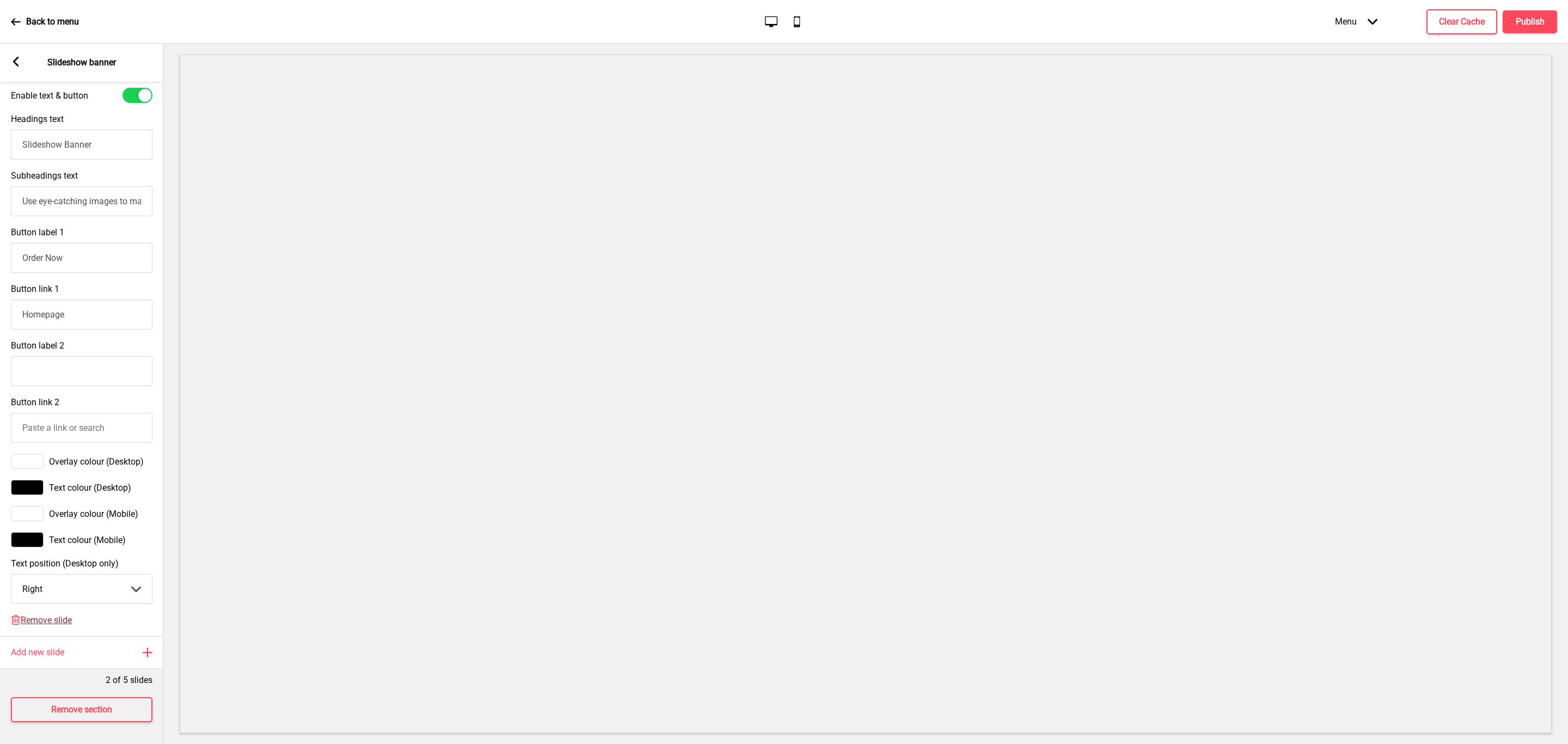
click at [49, 615] on span "Remove slide" at bounding box center [46, 620] width 51 height 10
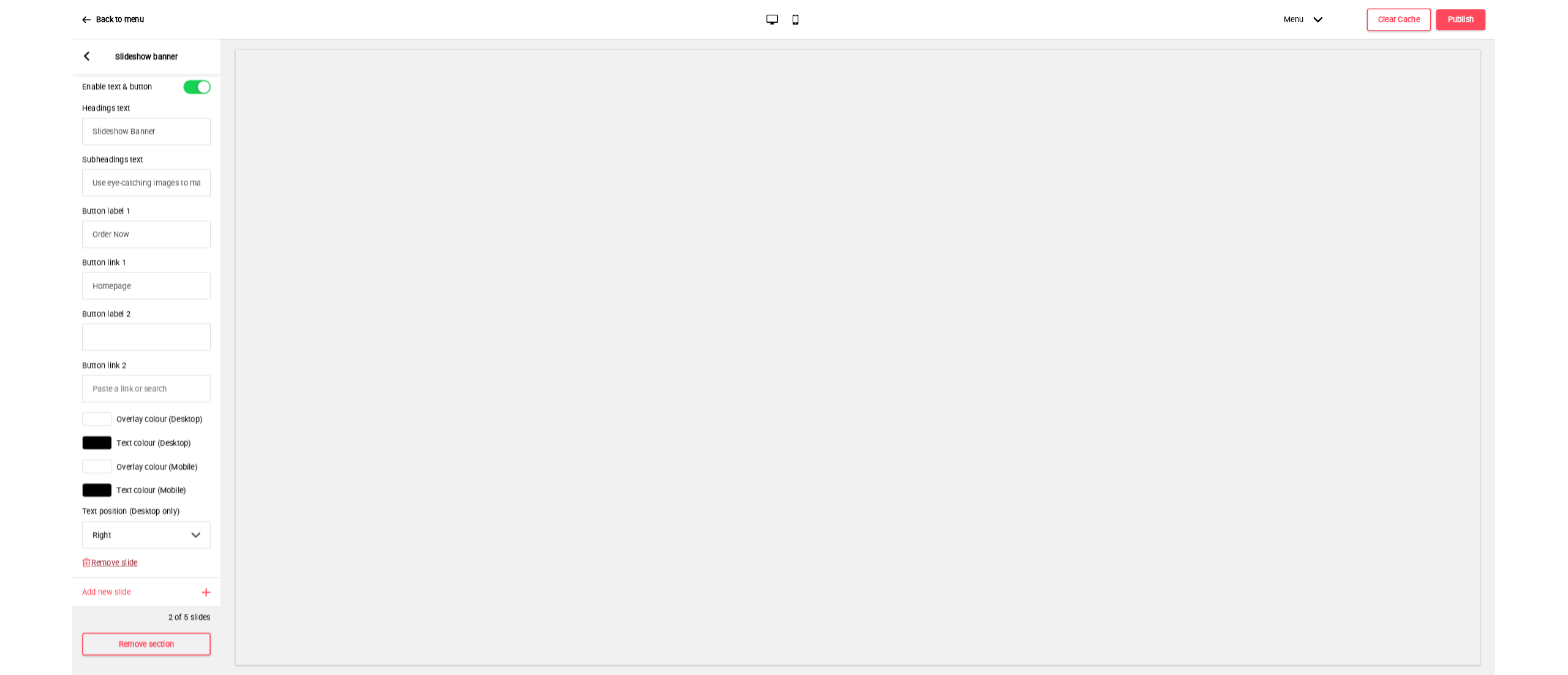
scroll to position [0, 0]
